Goal: Task Accomplishment & Management: Complete application form

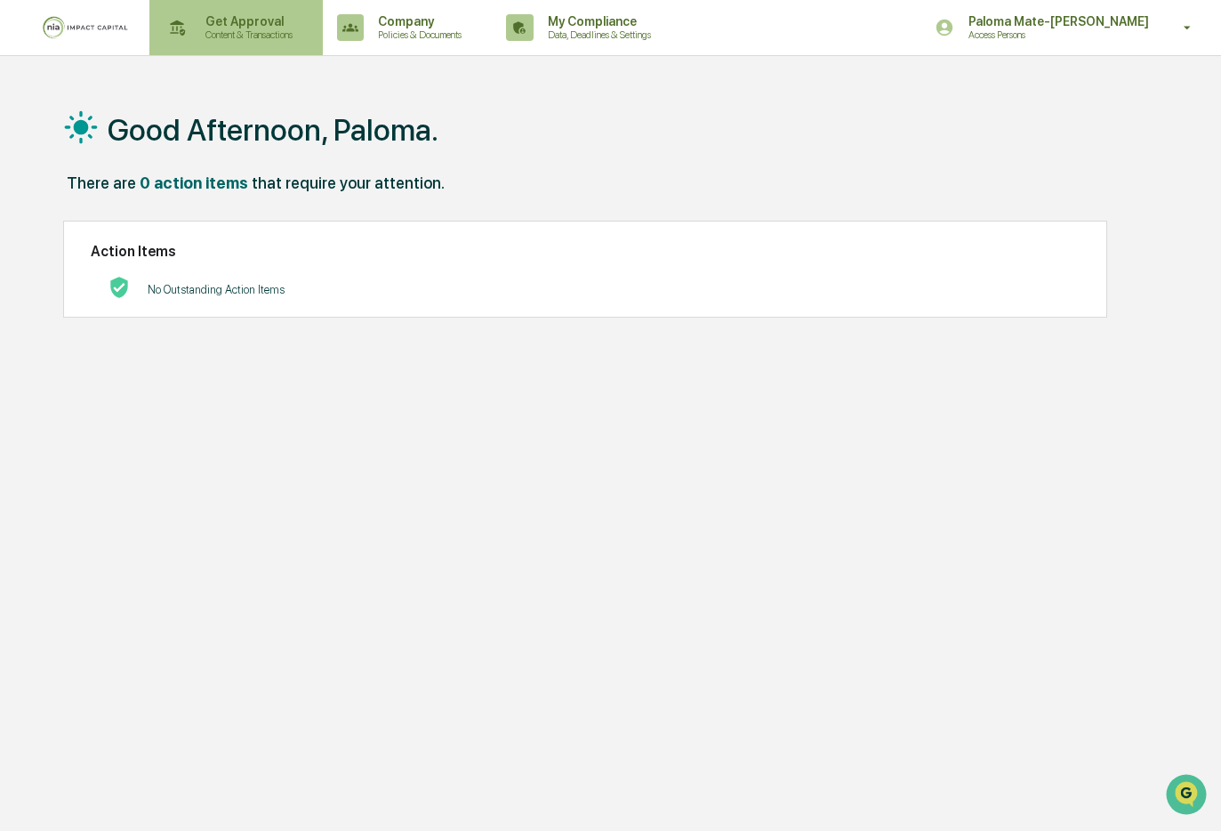
click at [263, 26] on p "Get Approval" at bounding box center [246, 21] width 110 height 14
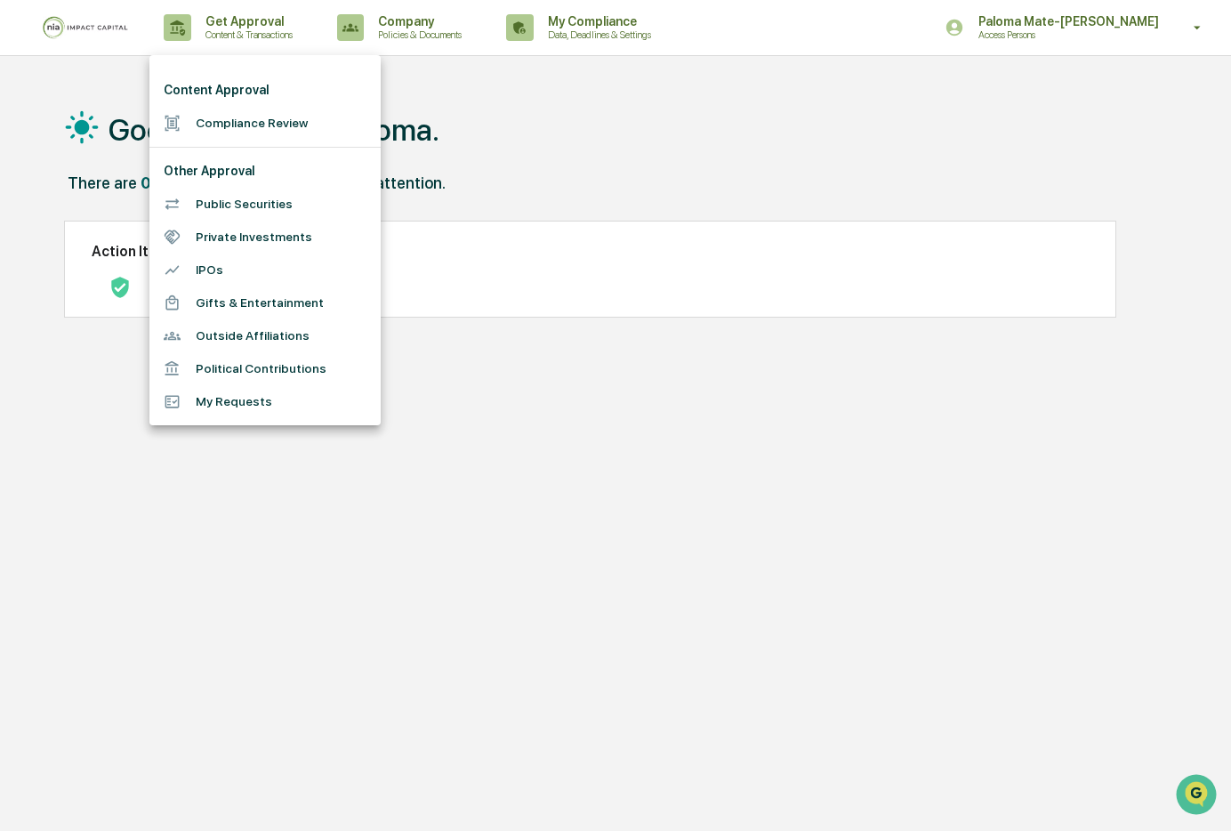
click at [243, 126] on li "Compliance Review" at bounding box center [264, 123] width 231 height 33
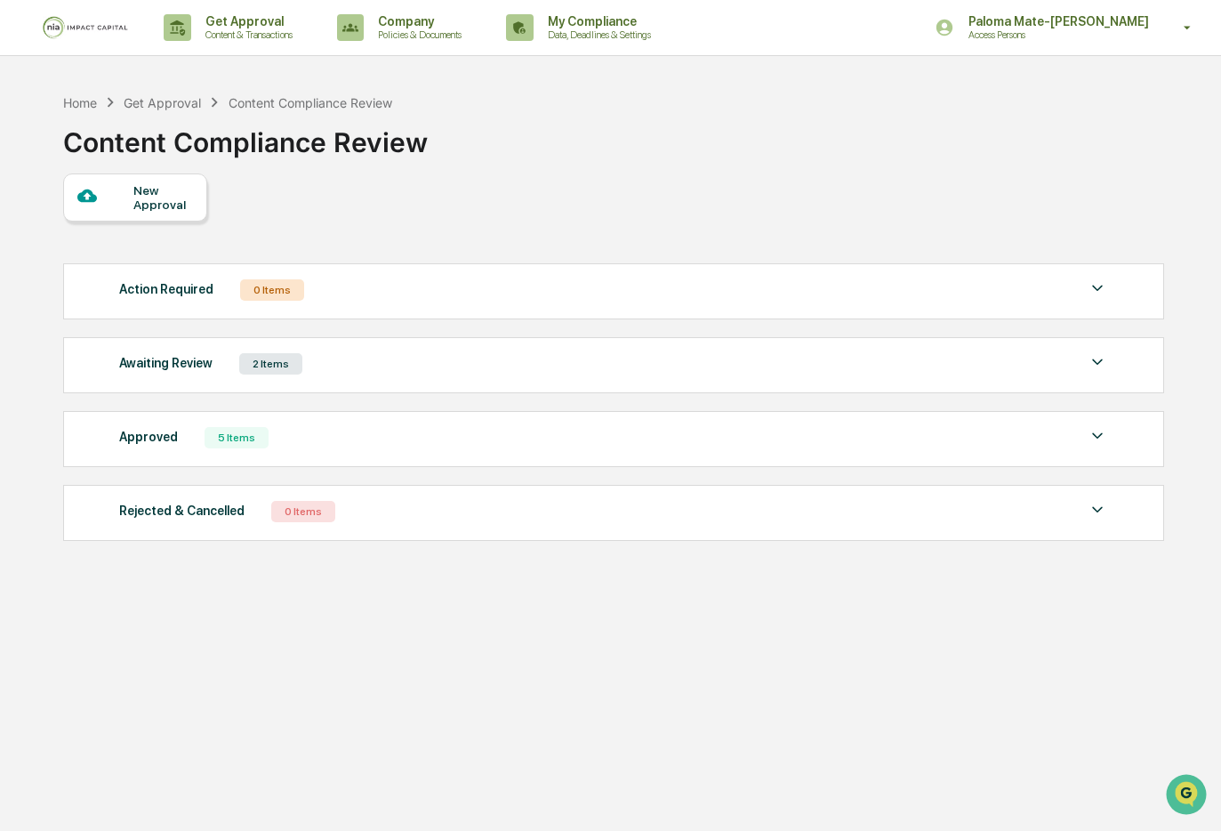
click at [171, 216] on div "New Approval" at bounding box center [135, 197] width 144 height 48
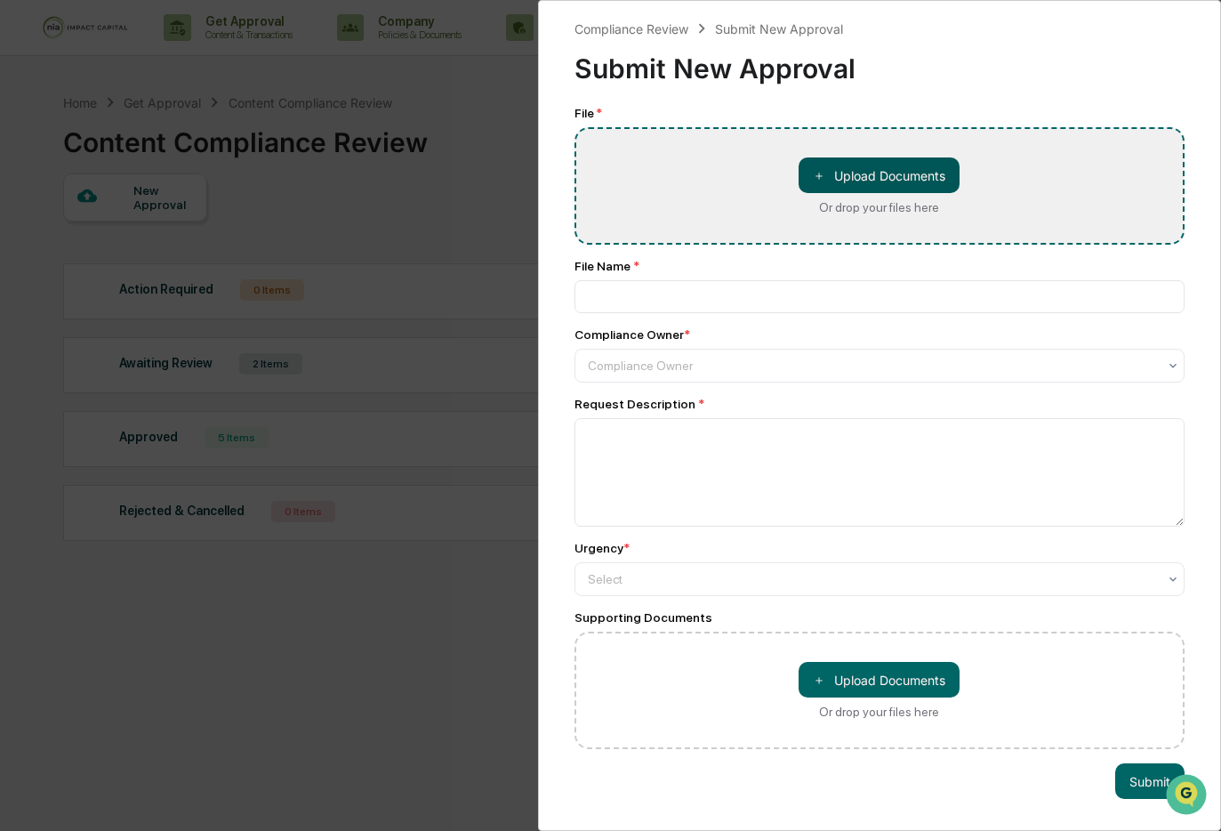
type input "**********"
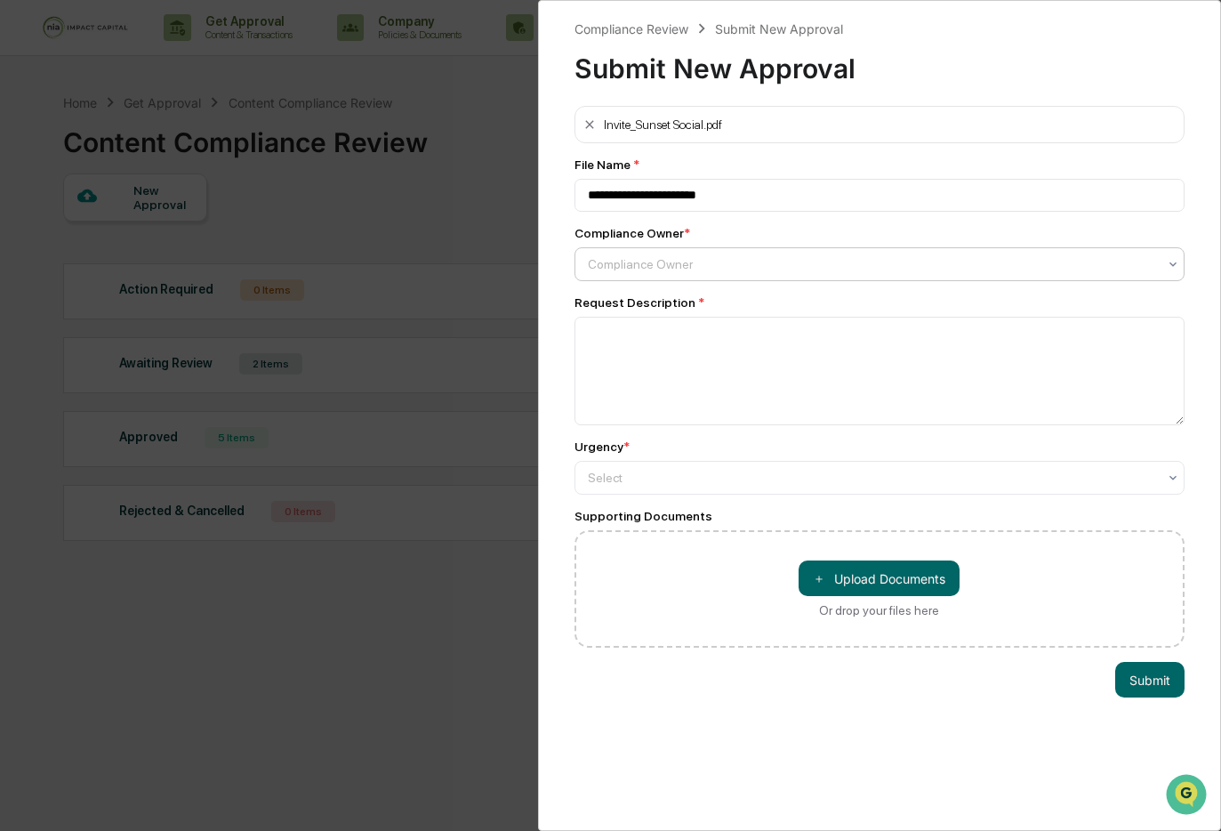
click at [700, 281] on div "Compliance Owner" at bounding box center [880, 264] width 611 height 34
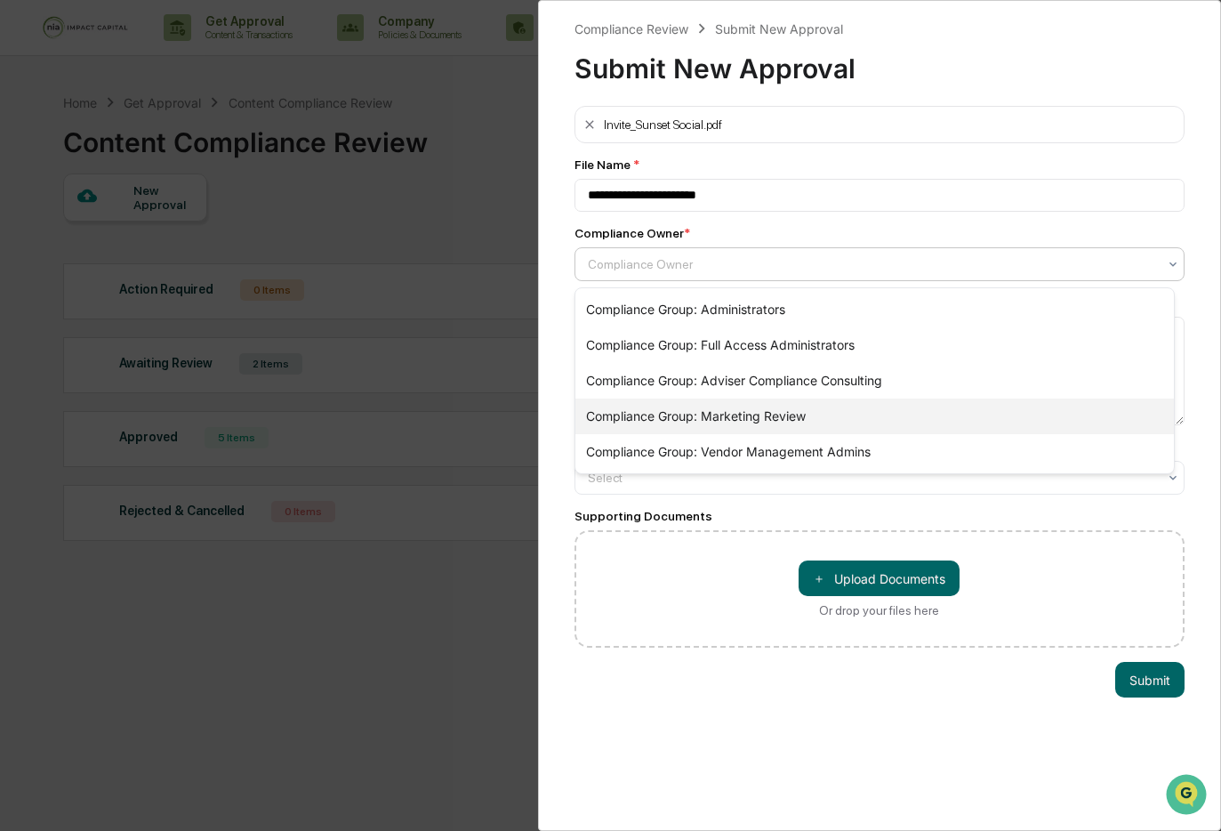
click at [680, 415] on div "Compliance Group: Marketing Review" at bounding box center [876, 417] width 600 height 36
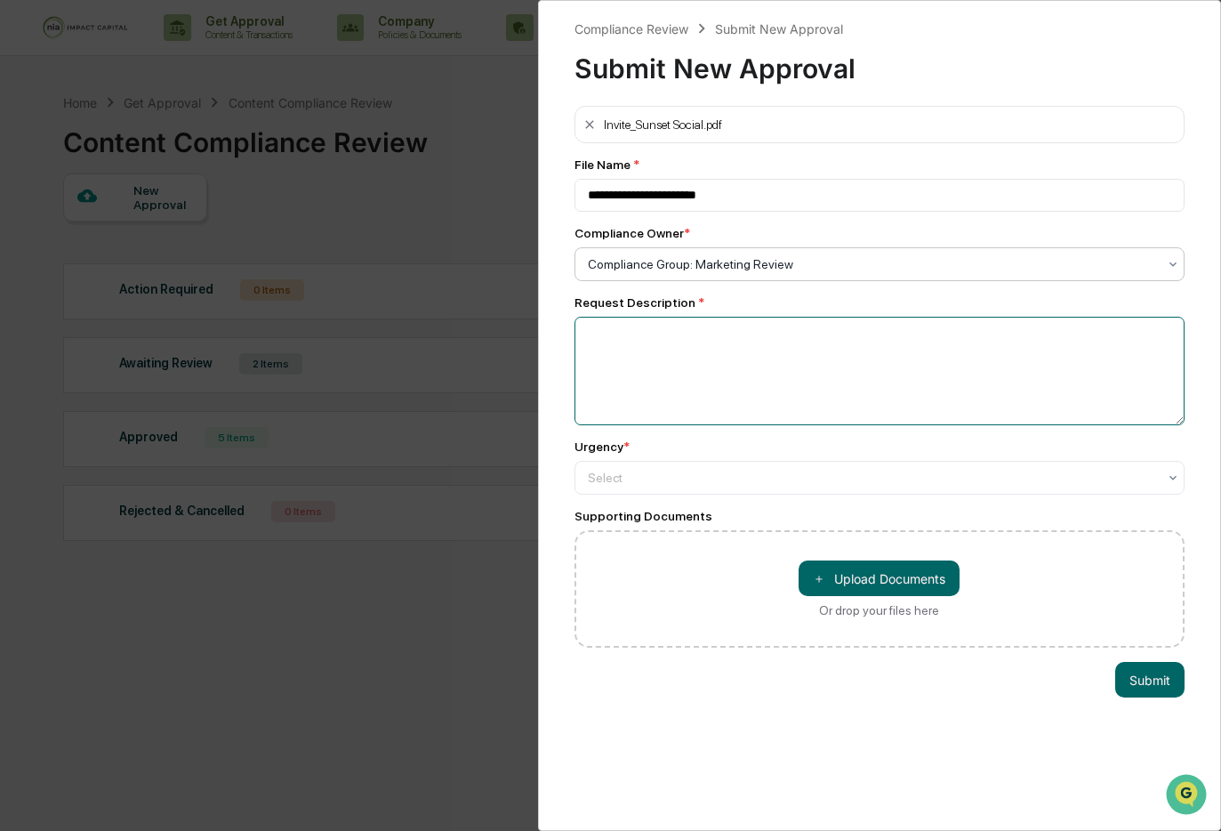
click at [708, 407] on textarea at bounding box center [880, 371] width 611 height 109
type textarea "**********"
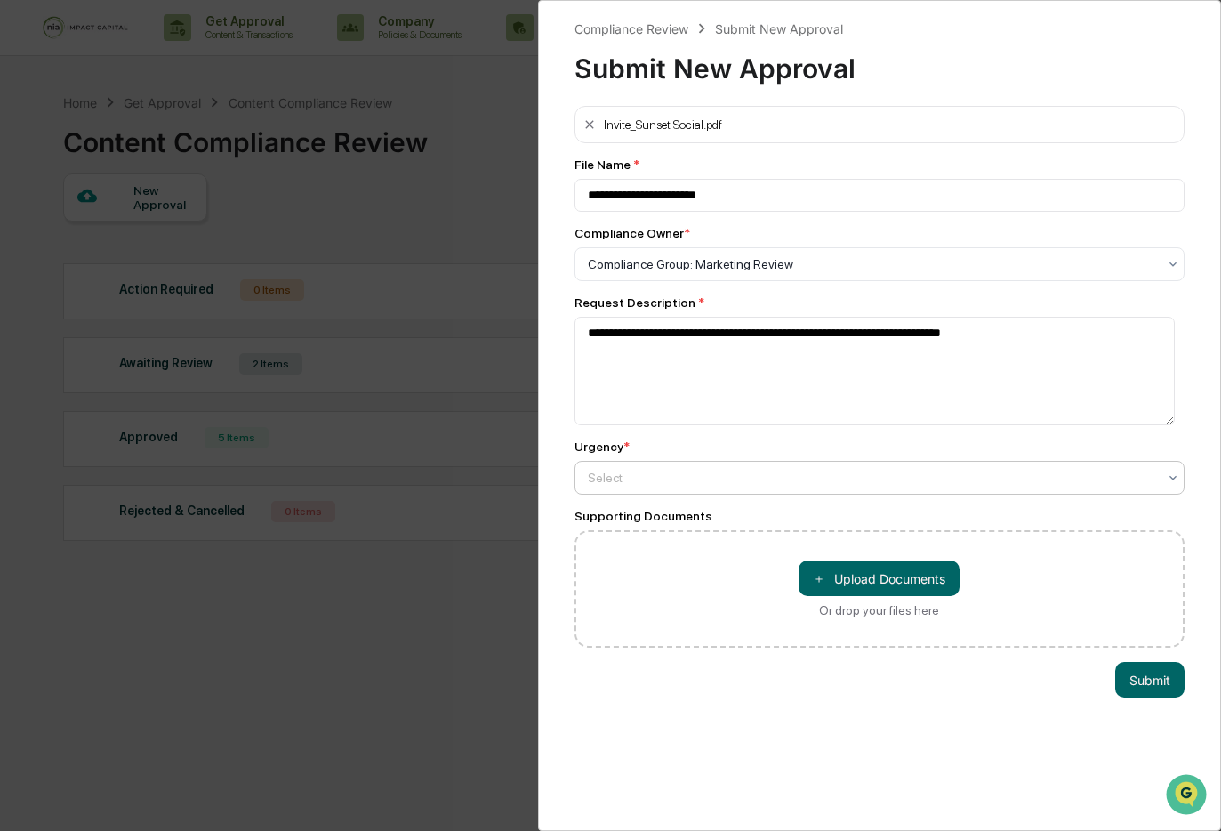
click at [733, 273] on div at bounding box center [873, 264] width 570 height 18
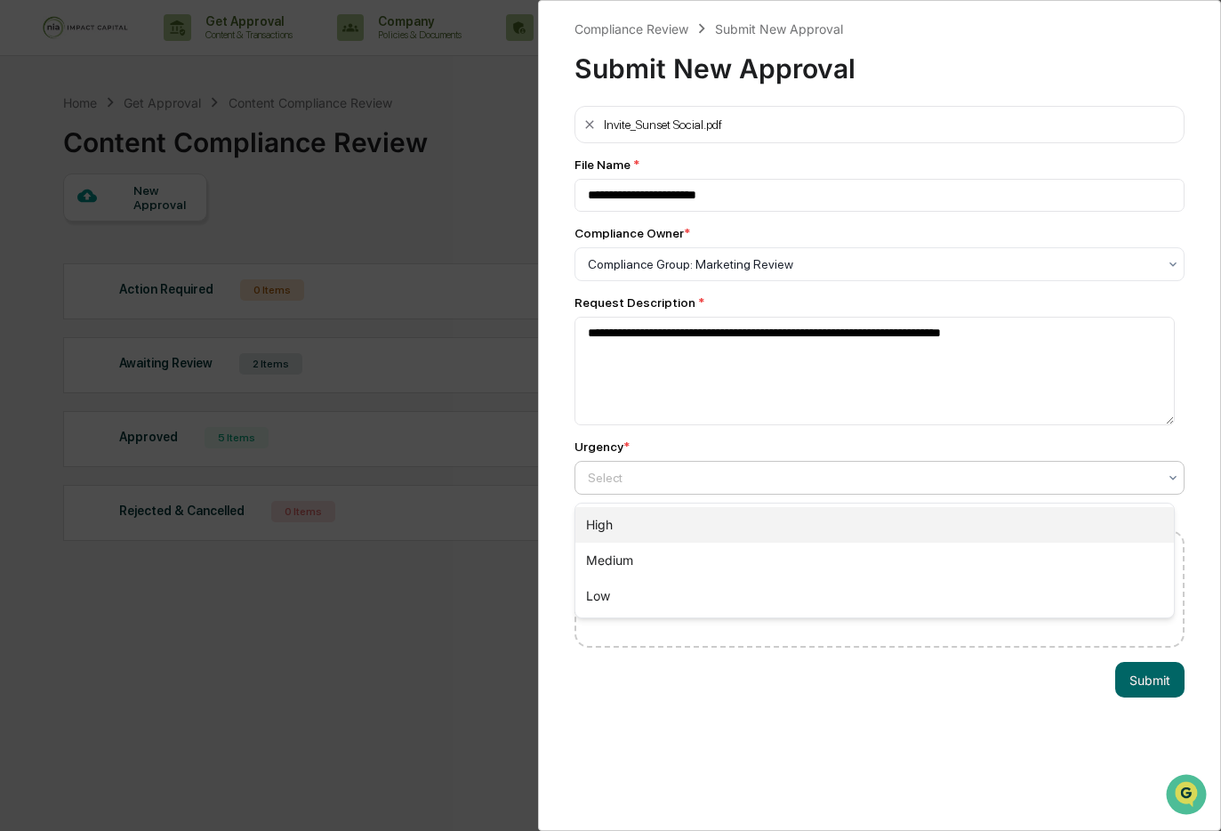
click at [730, 517] on div "High" at bounding box center [876, 525] width 600 height 36
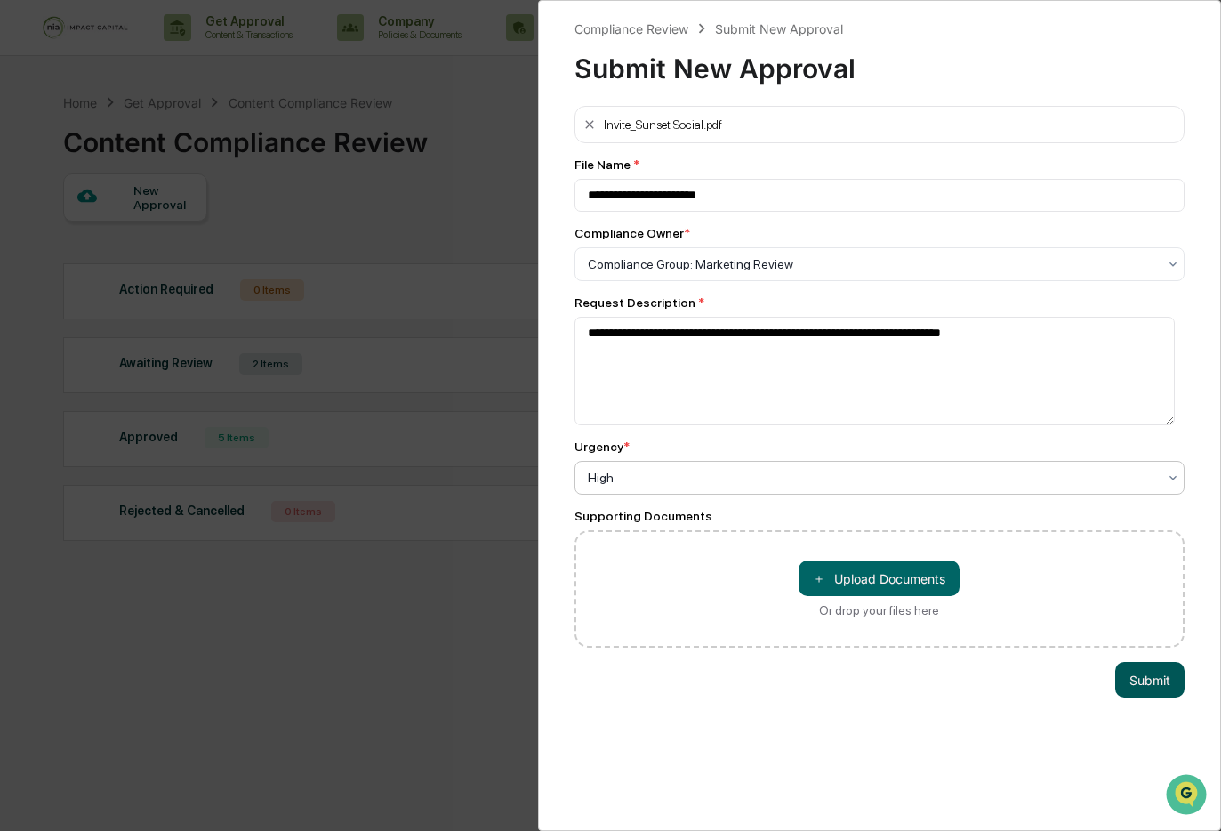
click at [1149, 684] on button "Submit" at bounding box center [1150, 680] width 69 height 36
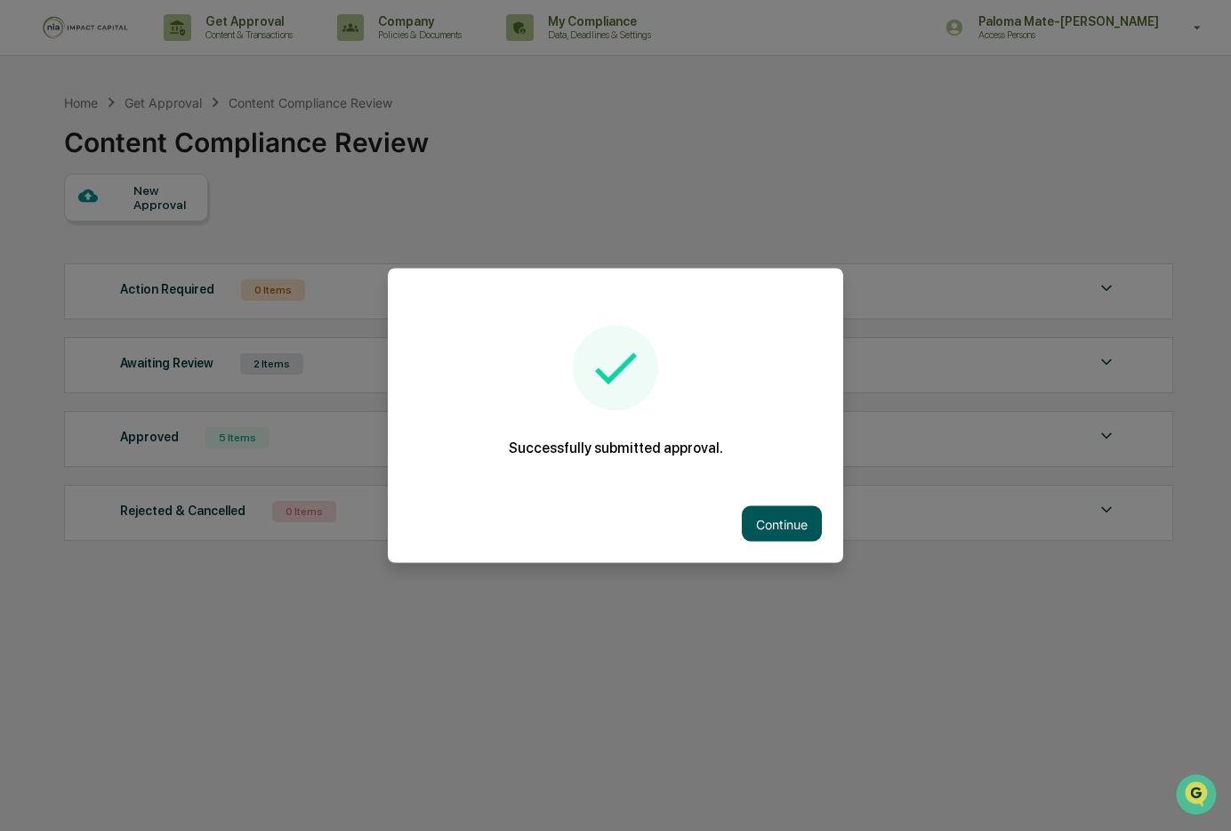
click at [786, 529] on button "Continue" at bounding box center [782, 524] width 80 height 36
